Goal: Register for event/course

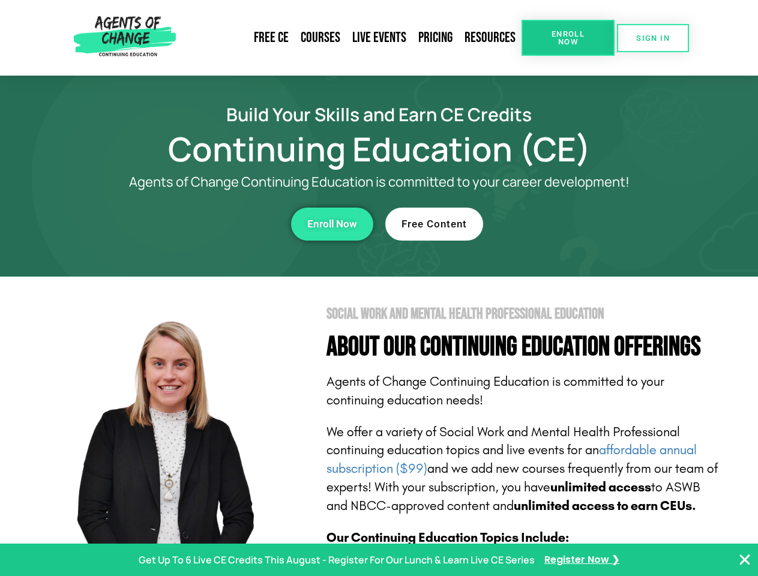
click at [378, 288] on section "Social Work and Mental Health Professional Education About Our Continuing Educa…" at bounding box center [379, 528] width 758 height 504
click at [567, 38] on span "Enroll Now" at bounding box center [567, 38] width 55 height 16
